Goal: Task Accomplishment & Management: Complete application form

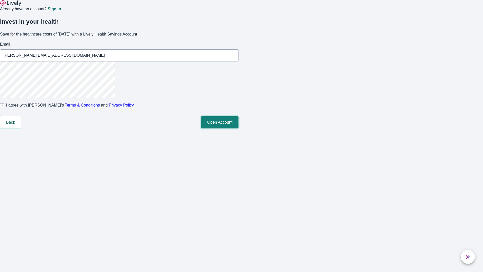
click at [238, 128] on button "Open Account" at bounding box center [219, 122] width 37 height 12
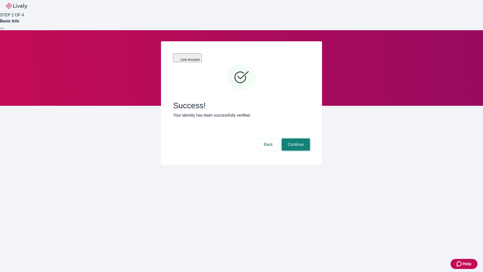
click at [295, 138] on button "Continue" at bounding box center [296, 144] width 28 height 12
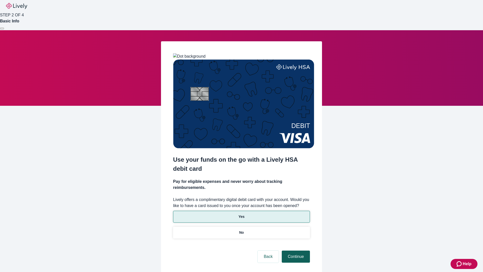
click at [241, 214] on p "Yes" at bounding box center [241, 216] width 6 height 5
click at [295, 250] on button "Continue" at bounding box center [296, 256] width 28 height 12
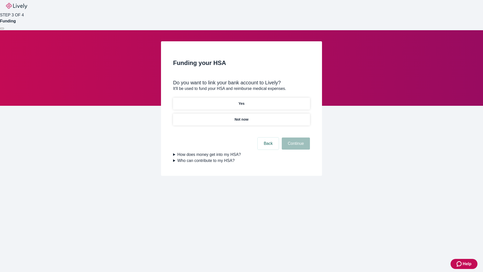
click at [241, 117] on p "Not now" at bounding box center [241, 119] width 14 height 5
click at [295, 146] on button "Continue" at bounding box center [296, 143] width 28 height 12
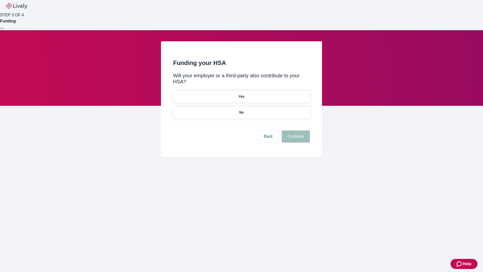
click at [241, 110] on p "No" at bounding box center [241, 112] width 5 height 5
click at [295, 130] on button "Continue" at bounding box center [296, 136] width 28 height 12
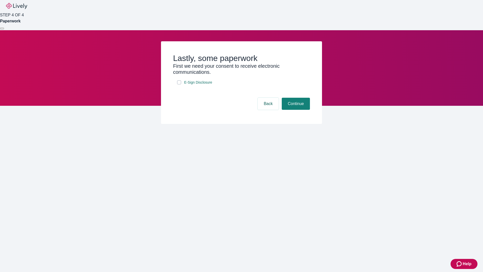
click at [179, 84] on input "E-Sign Disclosure" at bounding box center [179, 82] width 4 height 4
checkbox input "true"
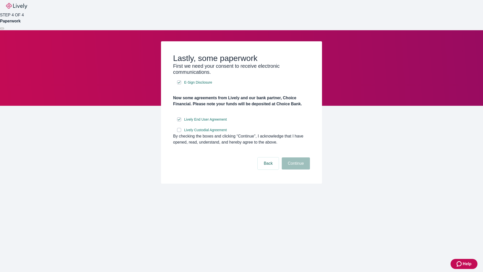
click at [179, 132] on input "Lively Custodial Agreement" at bounding box center [179, 130] width 4 height 4
checkbox input "true"
click at [295, 169] on button "Continue" at bounding box center [296, 163] width 28 height 12
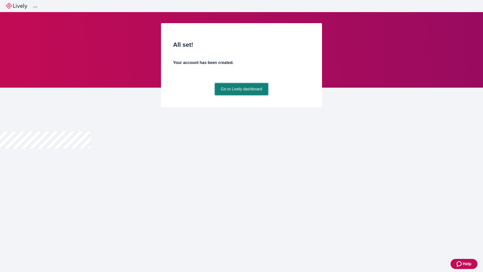
click at [241, 95] on link "Go to Lively dashboard" at bounding box center [242, 89] width 54 height 12
